Goal: Book appointment/travel/reservation

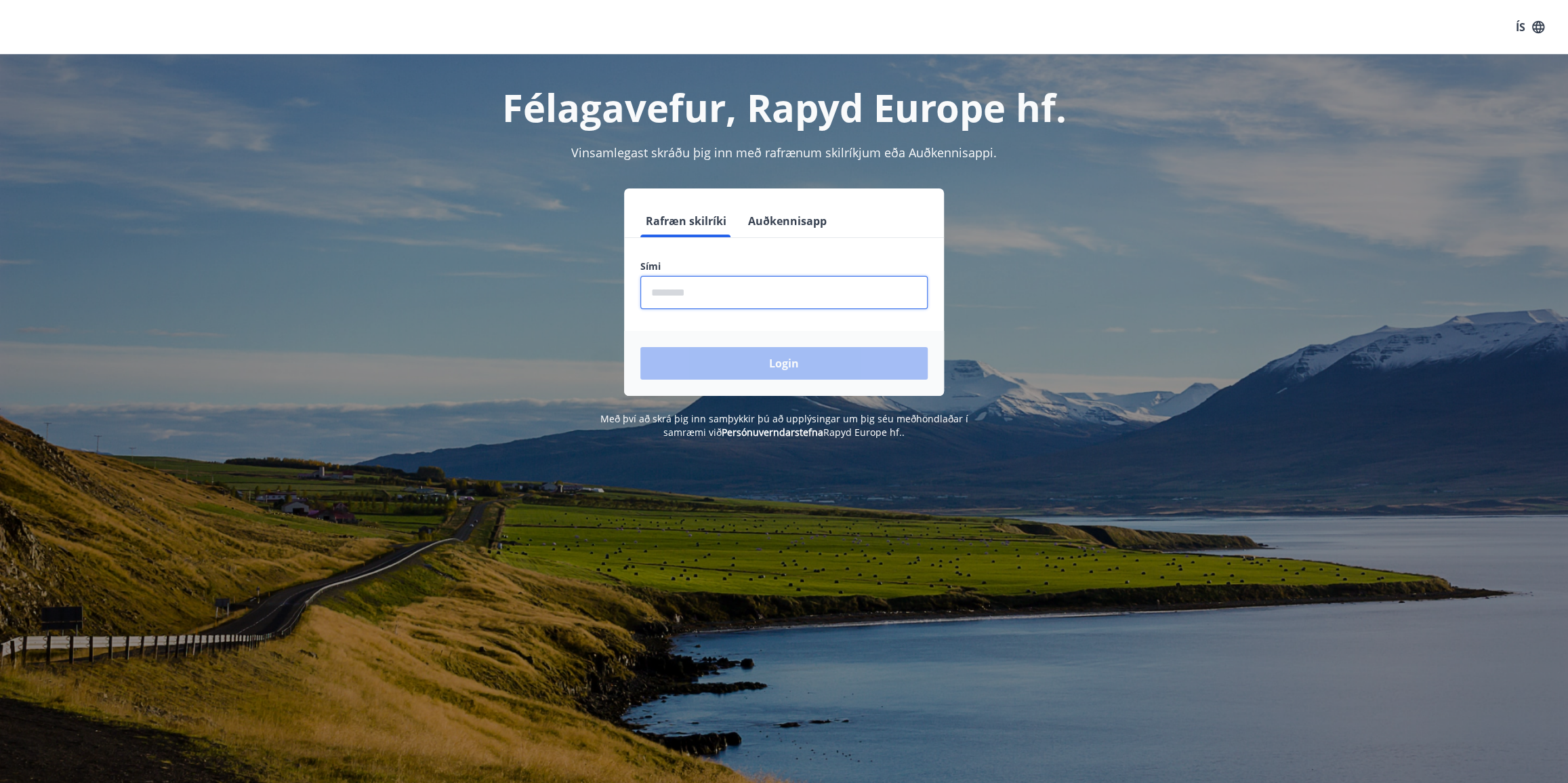
click at [671, 290] on input "phone" at bounding box center [784, 293] width 287 height 34
type input "********"
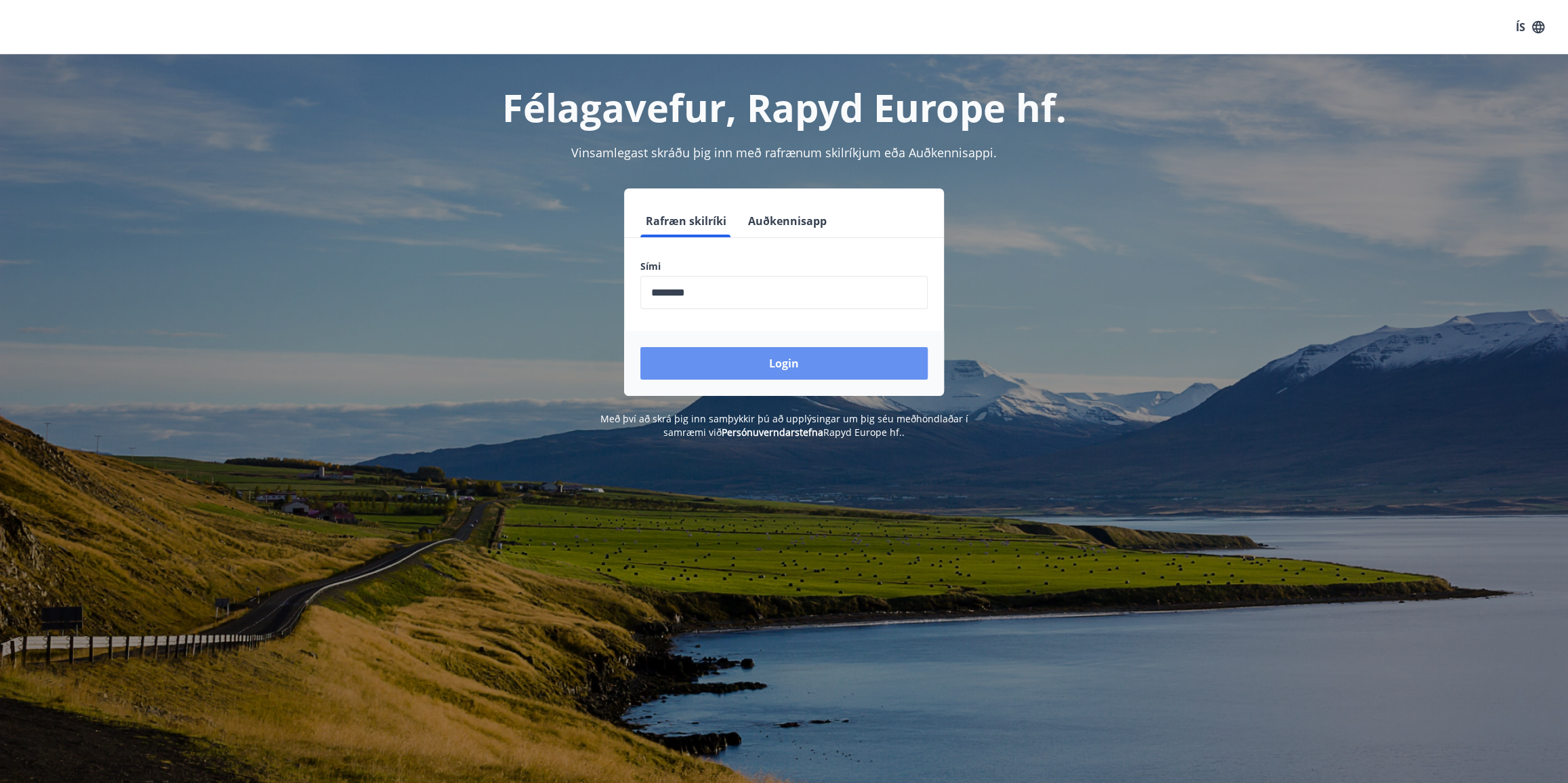
drag, startPoint x: 765, startPoint y: 371, endPoint x: 580, endPoint y: 348, distance: 186.4
click at [765, 371] on button "Login" at bounding box center [784, 364] width 287 height 33
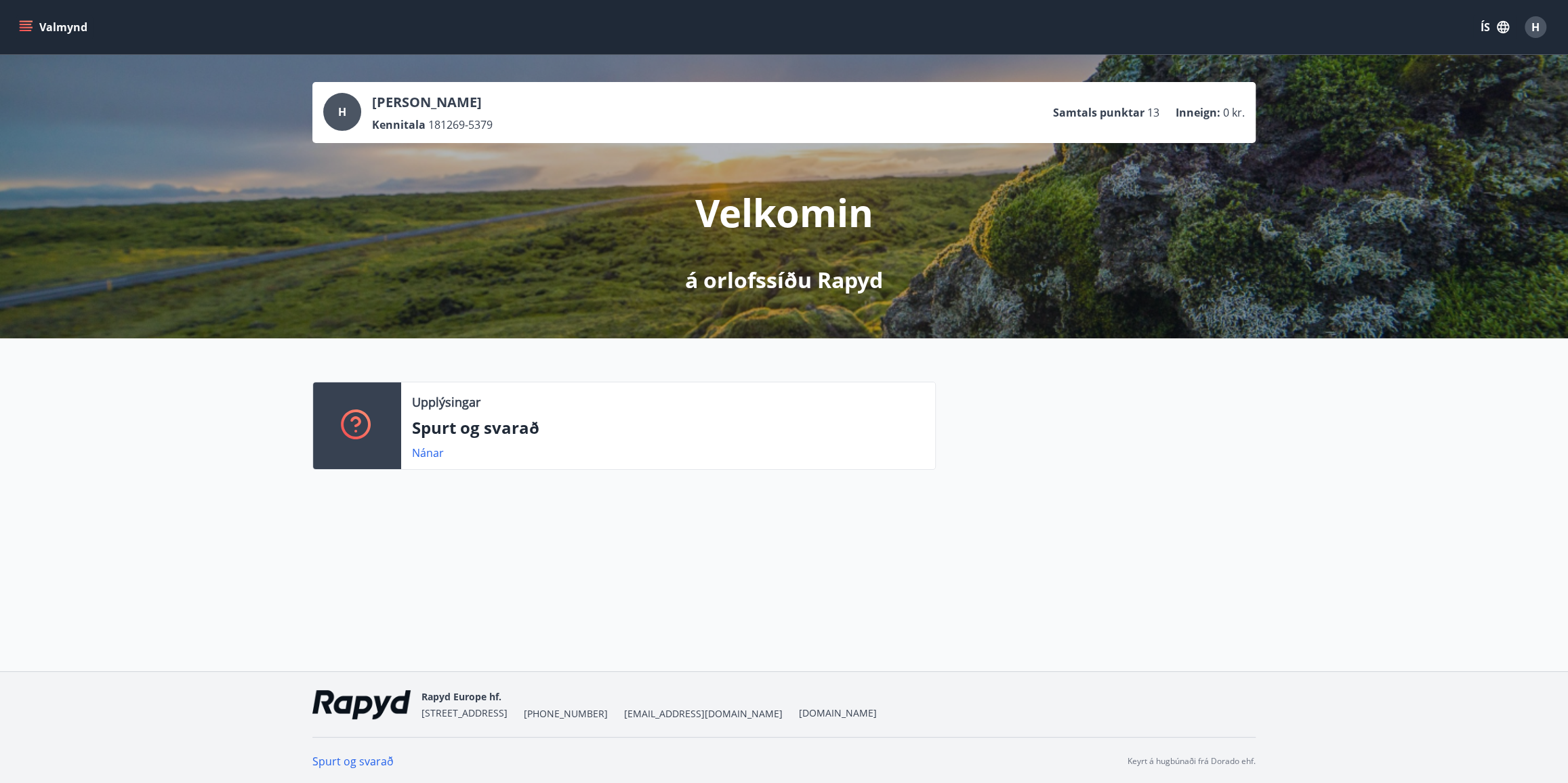
click at [50, 23] on button "Valmynd" at bounding box center [54, 27] width 77 height 25
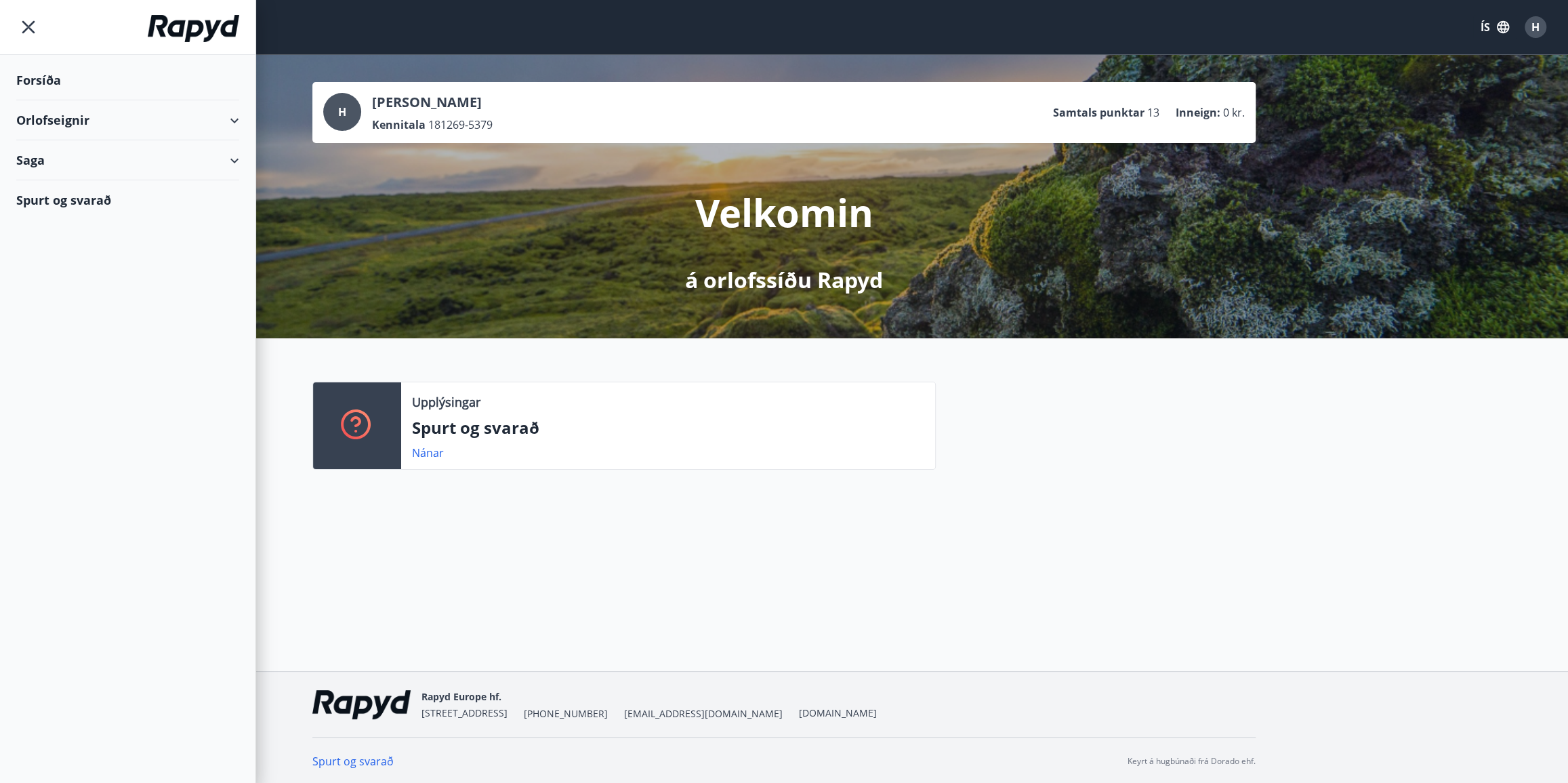
click at [233, 117] on div "Orlofseignir" at bounding box center [128, 120] width 223 height 40
click at [59, 150] on div "Framboð" at bounding box center [128, 155] width 201 height 28
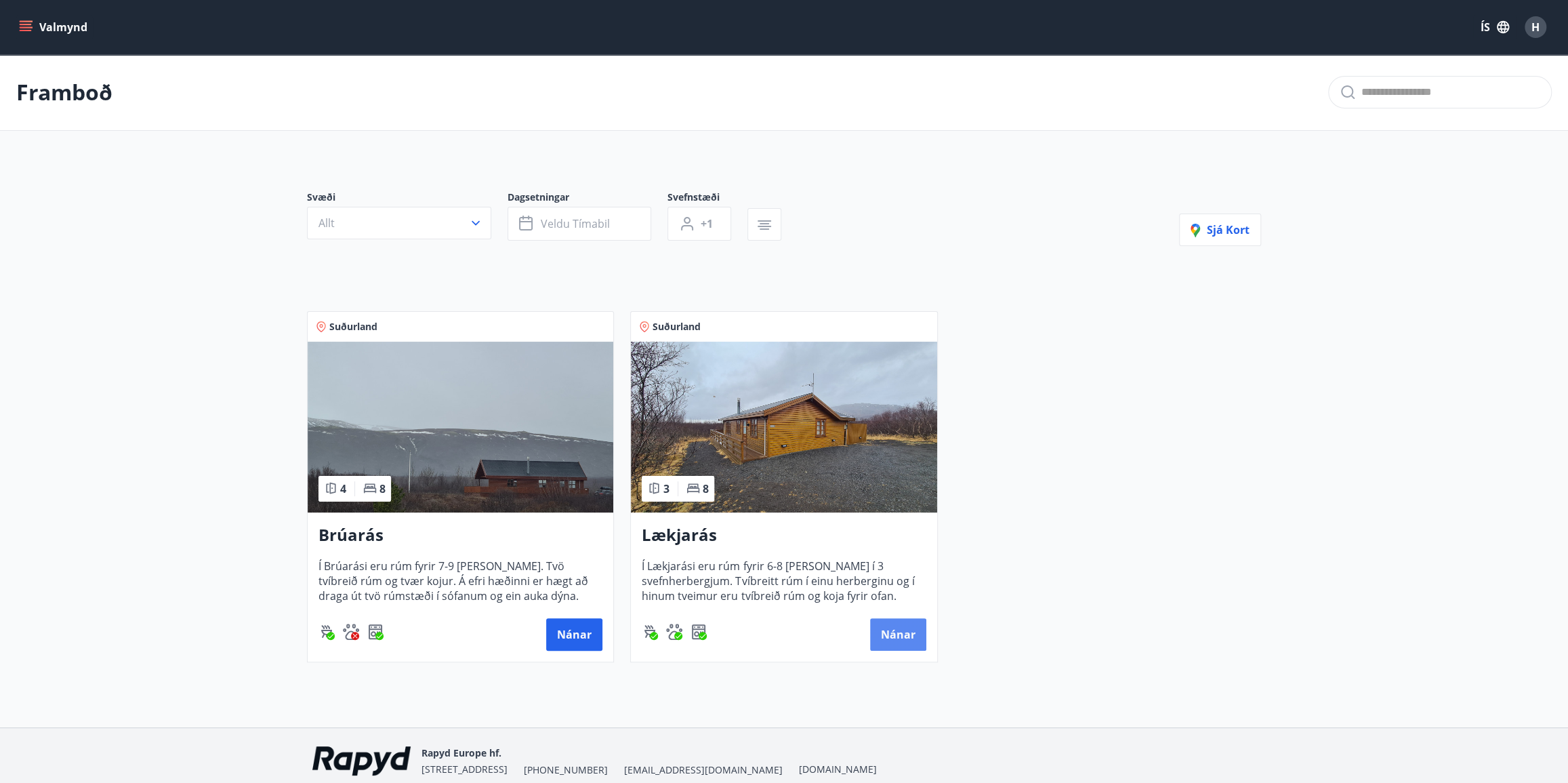
click at [909, 636] on button "Nánar" at bounding box center [898, 635] width 56 height 33
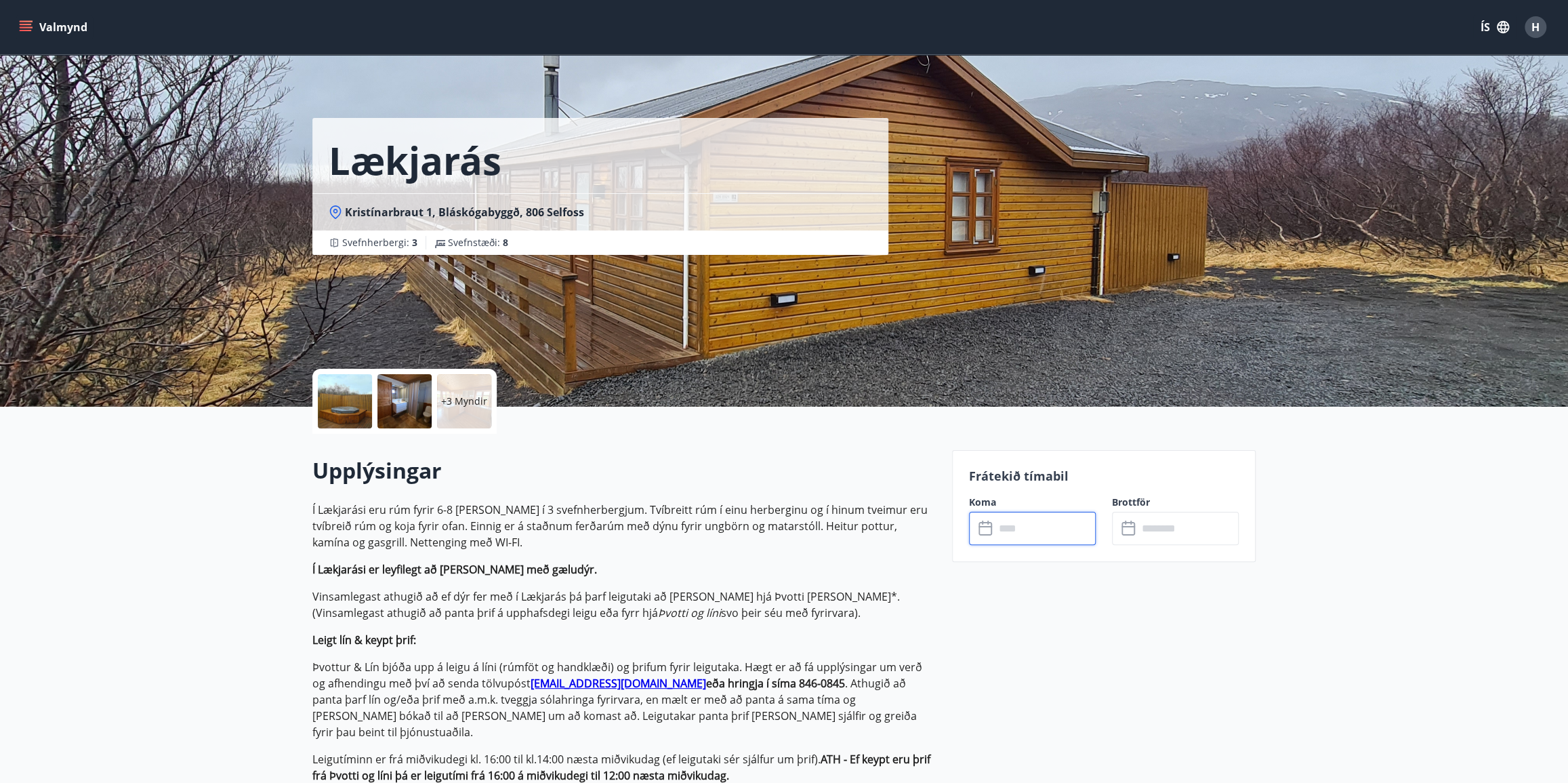
click at [1017, 528] on input "text" at bounding box center [1045, 528] width 101 height 34
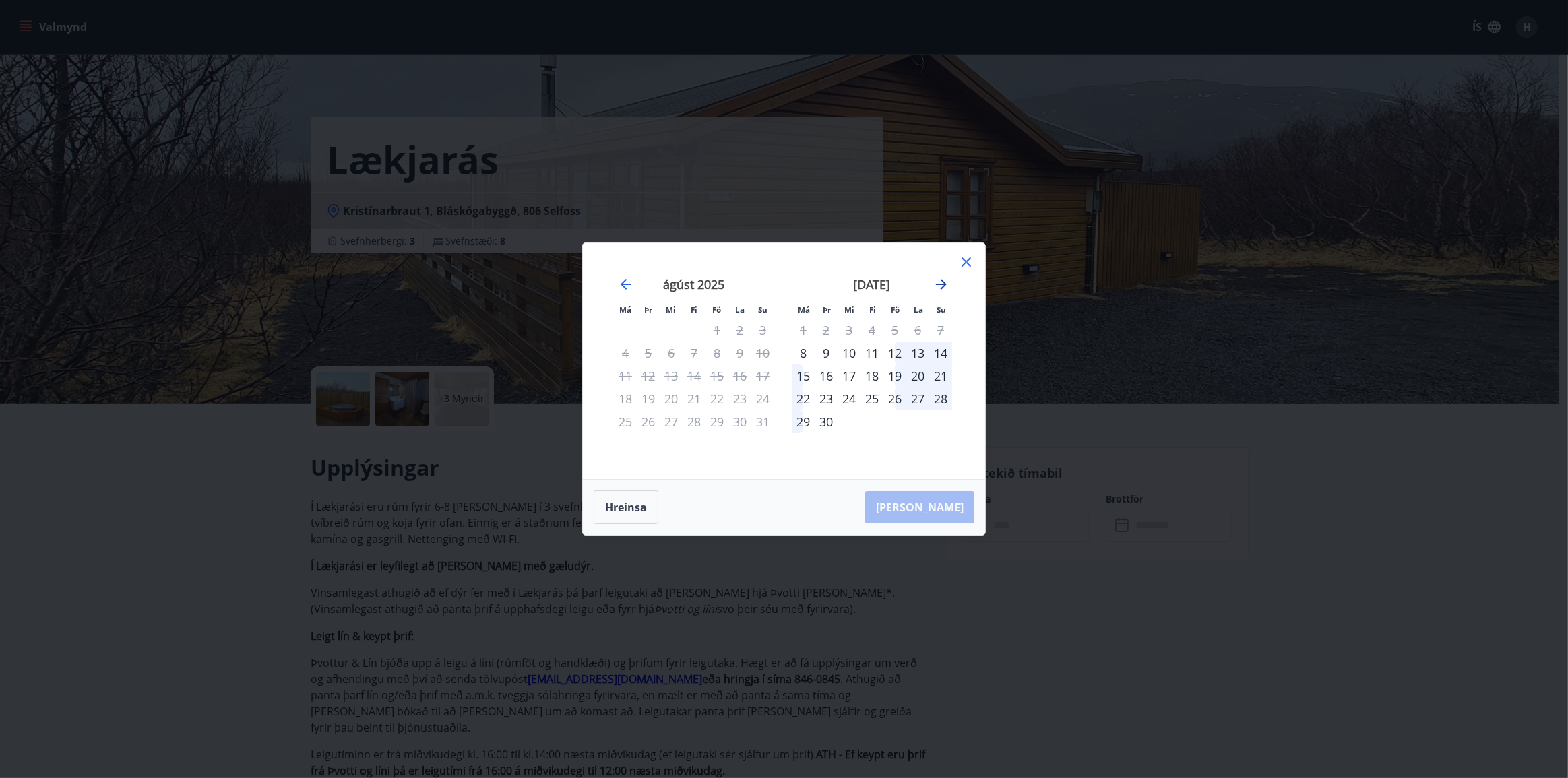
click at [940, 283] on icon "Move forward to switch to the next month." at bounding box center [941, 284] width 11 height 11
click at [963, 256] on icon at bounding box center [966, 263] width 16 height 16
